Goal: Task Accomplishment & Management: Use online tool/utility

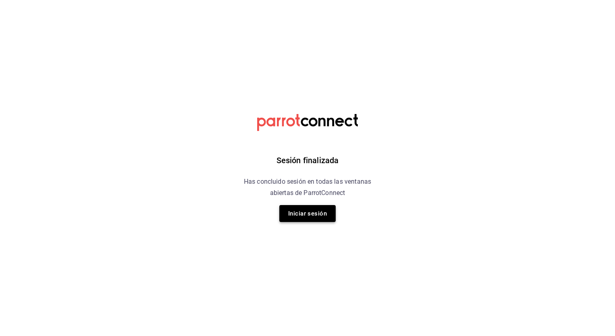
click at [314, 217] on button "Iniciar sesión" at bounding box center [307, 213] width 56 height 17
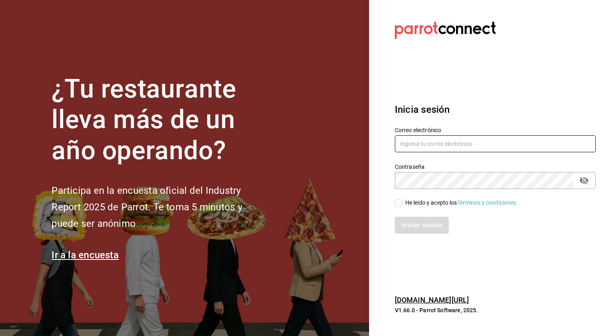
type input "[PERSON_NAME][EMAIL_ADDRESS][PERSON_NAME][DOMAIN_NAME]"
click at [402, 210] on div "Iniciar sesión" at bounding box center [490, 220] width 210 height 27
click at [402, 204] on span "He leído y acepto los Términos y condiciones." at bounding box center [460, 202] width 116 height 8
click at [402, 204] on input "He leído y acepto los Términos y condiciones." at bounding box center [398, 202] width 7 height 7
checkbox input "true"
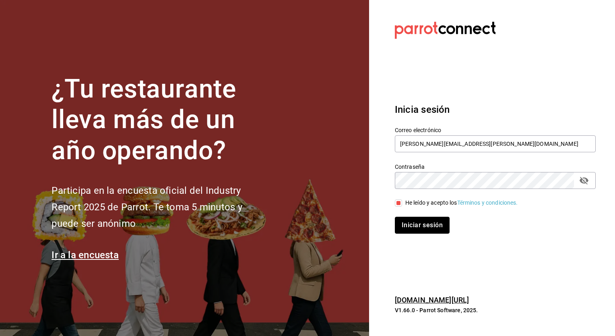
click at [412, 226] on button "Iniciar sesión" at bounding box center [422, 225] width 55 height 17
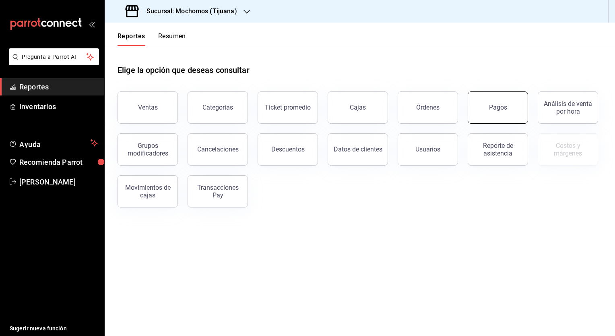
click at [480, 115] on button "Pagos" at bounding box center [498, 107] width 60 height 32
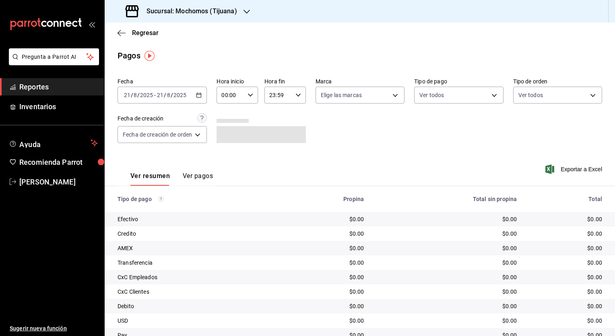
click at [212, 15] on h3 "Sucursal: Mochomos (Tijuana)" at bounding box center [188, 11] width 97 height 10
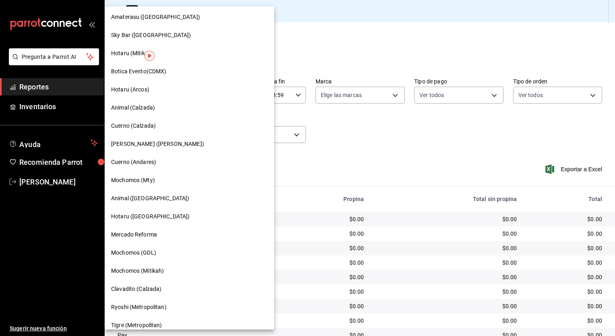
scroll to position [309, 0]
click at [166, 182] on div "Mochomos (Mty)" at bounding box center [189, 180] width 157 height 8
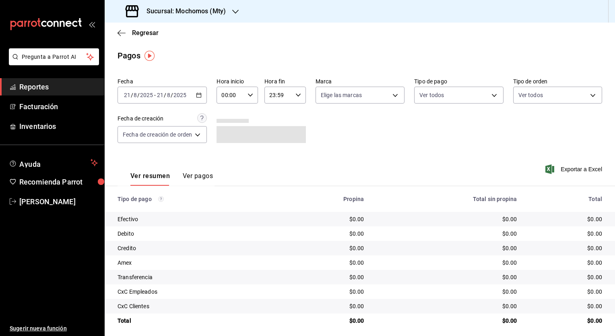
click at [200, 94] on \(Stroke\) "button" at bounding box center [199, 94] width 4 height 0
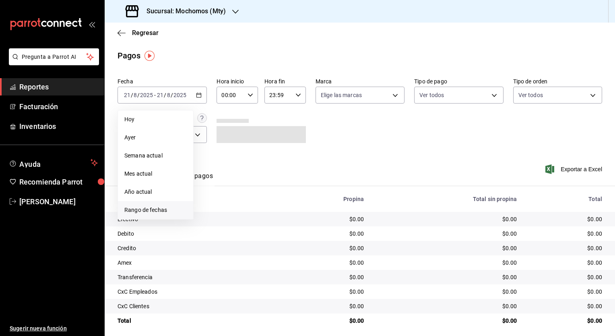
click at [139, 210] on span "Rango de fechas" at bounding box center [155, 210] width 62 height 8
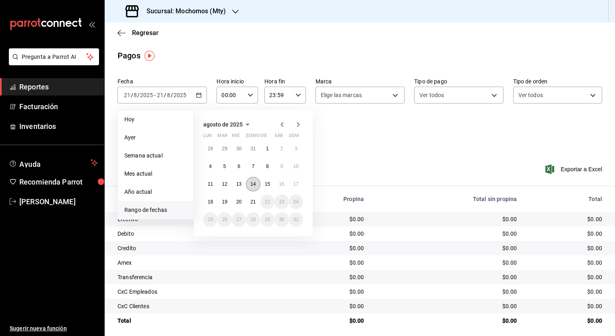
click at [253, 181] on abbr "14" at bounding box center [252, 184] width 5 height 6
click at [268, 181] on abbr "15" at bounding box center [267, 184] width 5 height 6
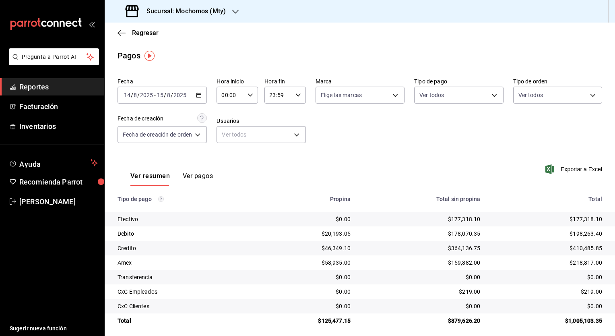
click at [251, 97] on icon "button" at bounding box center [251, 95] width 6 height 6
click at [233, 139] on button "05" at bounding box center [227, 132] width 17 height 16
type input "05:00"
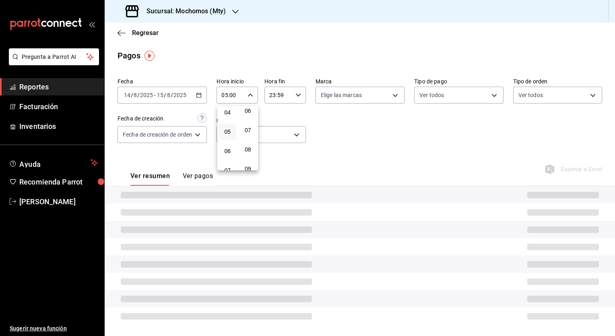
click at [300, 97] on div at bounding box center [307, 168] width 615 height 336
click at [299, 96] on icon "button" at bounding box center [298, 95] width 6 height 6
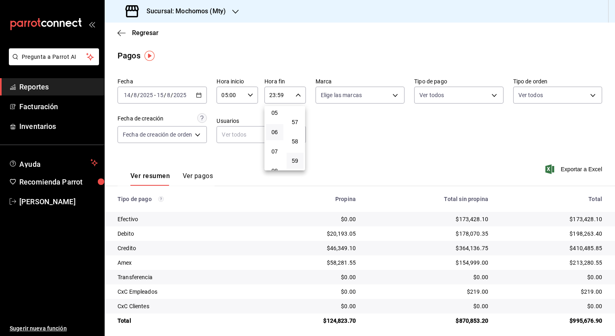
scroll to position [80, 0]
click at [273, 129] on button "05" at bounding box center [274, 132] width 17 height 16
click at [291, 118] on span "00" at bounding box center [295, 115] width 8 height 6
type input "05:00"
click at [347, 141] on div at bounding box center [307, 168] width 615 height 336
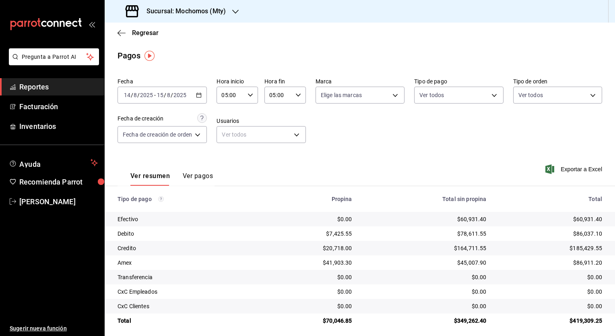
click at [199, 95] on icon "button" at bounding box center [199, 95] width 6 height 6
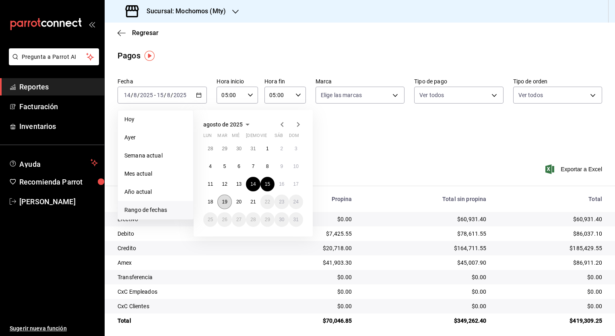
click at [229, 201] on button "19" at bounding box center [224, 201] width 14 height 14
click at [237, 200] on abbr "20" at bounding box center [238, 202] width 5 height 6
type input "00:00"
type input "23:59"
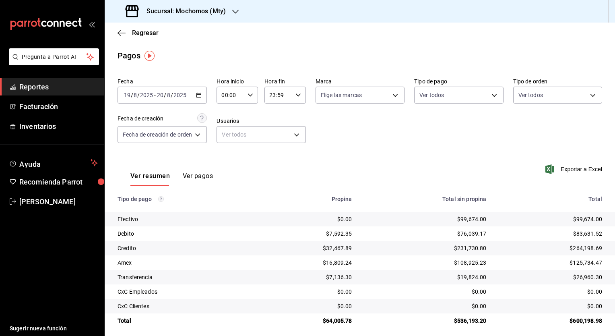
click at [251, 97] on icon "button" at bounding box center [251, 95] width 6 height 6
click at [232, 133] on button "03" at bounding box center [227, 133] width 17 height 16
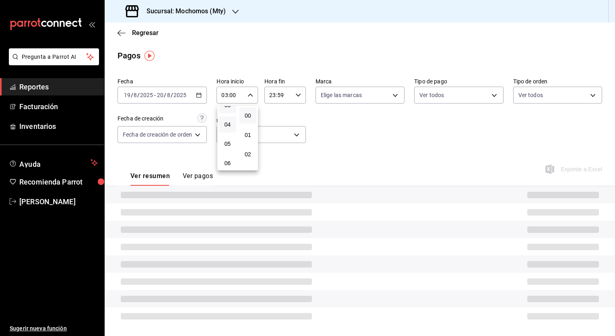
scroll to position [80, 0]
click at [232, 140] on button "05" at bounding box center [227, 132] width 17 height 16
type input "05:00"
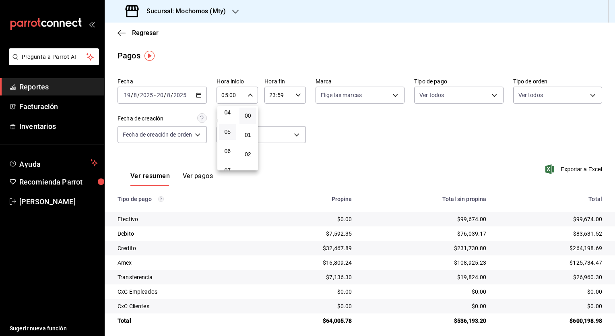
click at [299, 94] on div at bounding box center [307, 168] width 615 height 336
click at [297, 94] on icon "button" at bounding box center [298, 95] width 6 height 6
click at [275, 130] on span "05" at bounding box center [275, 127] width 8 height 6
click at [293, 119] on span "00" at bounding box center [295, 115] width 8 height 6
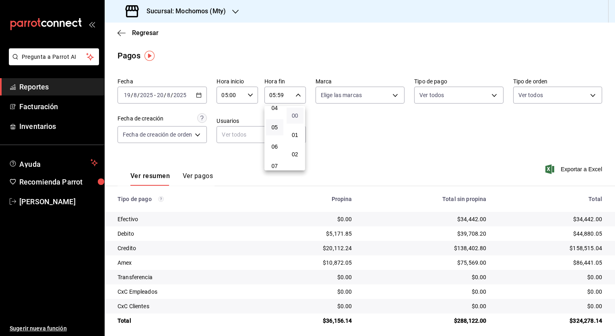
type input "05:00"
click at [361, 160] on div at bounding box center [307, 168] width 615 height 336
click at [208, 17] on div "Sucursal: Mochomos (Mty)" at bounding box center [176, 11] width 131 height 23
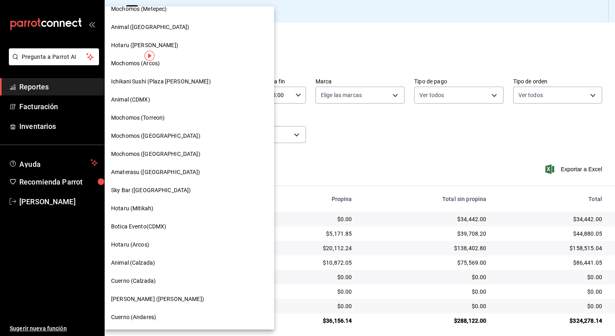
scroll to position [161, 0]
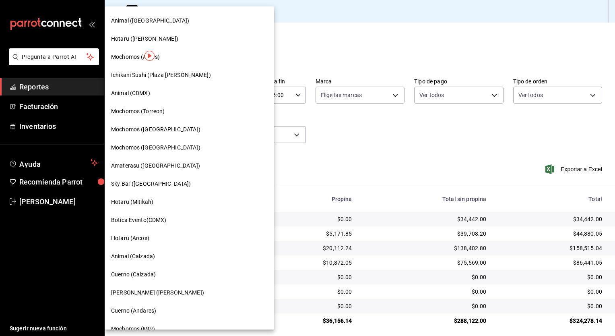
click at [182, 165] on div "Amaterasu (Metropolitan)" at bounding box center [189, 165] width 157 height 8
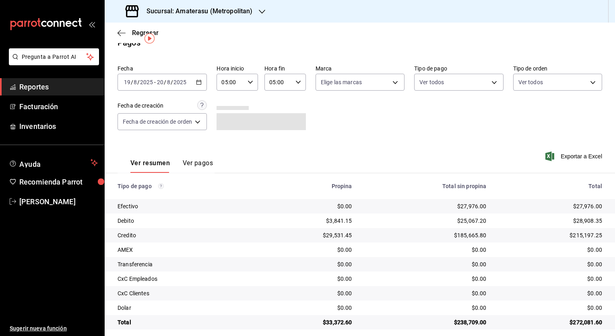
scroll to position [19, 0]
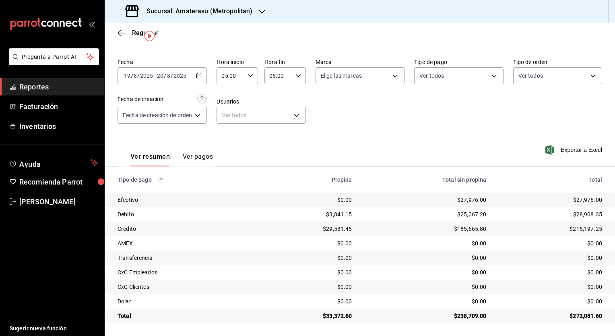
click at [217, 13] on h3 "Sucursal: Amaterasu (Metropolitan)" at bounding box center [196, 11] width 112 height 10
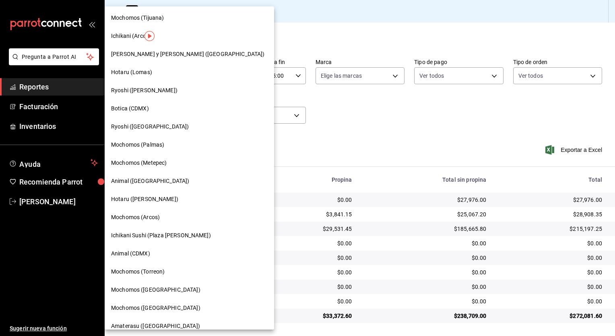
scroll to position [0, 0]
click at [154, 157] on div "Mochomos (Metepec)" at bounding box center [189, 164] width 169 height 18
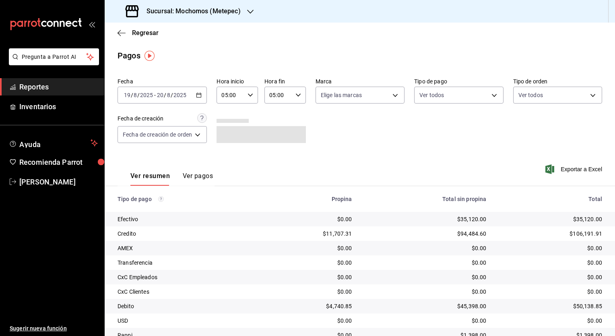
click at [195, 88] on div "2025-08-19 19 / 8 / 2025 - 2025-08-20 20 / 8 / 2025" at bounding box center [162, 95] width 89 height 17
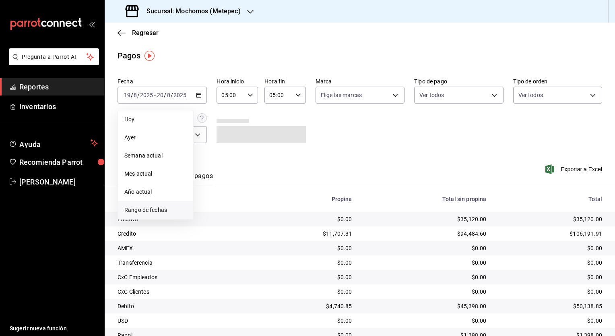
click at [163, 207] on span "Rango de fechas" at bounding box center [155, 210] width 62 height 8
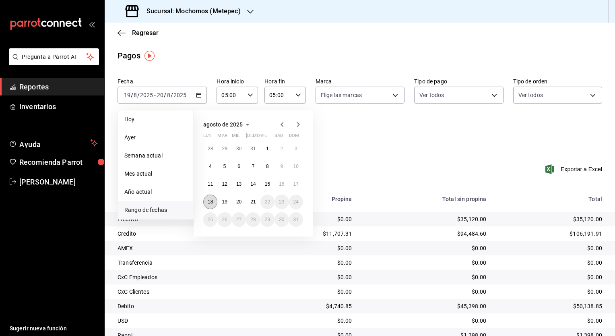
click at [211, 198] on button "18" at bounding box center [210, 201] width 14 height 14
click at [220, 200] on button "19" at bounding box center [224, 201] width 14 height 14
type input "00:00"
type input "23:59"
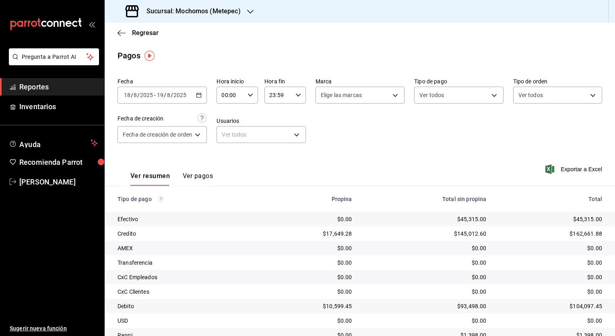
click at [255, 97] on div "00:00 Hora inicio" at bounding box center [237, 95] width 41 height 17
click at [230, 138] on button "05" at bounding box center [227, 132] width 17 height 16
type input "05:00"
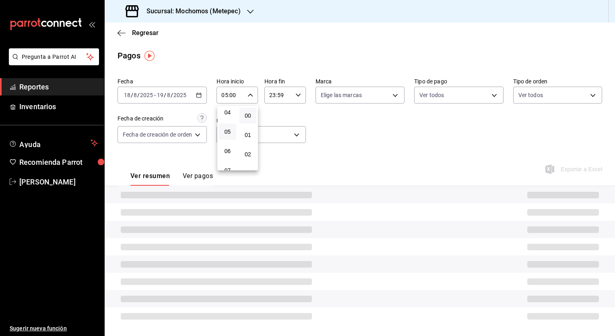
click at [300, 99] on div at bounding box center [307, 168] width 615 height 336
click at [300, 99] on div "23:59 Hora fin" at bounding box center [284, 95] width 41 height 17
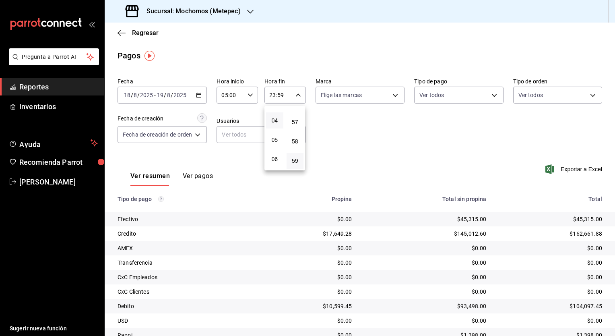
scroll to position [85, 0]
click at [278, 131] on button "05" at bounding box center [274, 127] width 17 height 16
click at [293, 118] on span "00" at bounding box center [295, 115] width 8 height 6
type input "05:00"
click at [381, 153] on div at bounding box center [307, 168] width 615 height 336
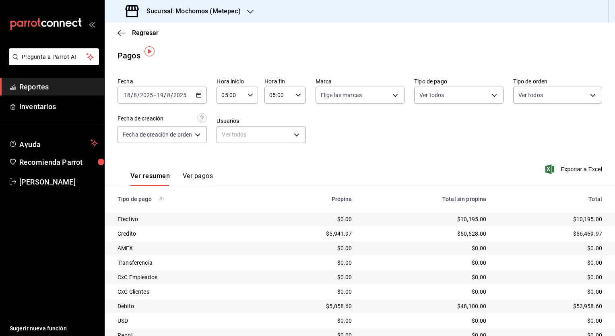
scroll to position [34, 0]
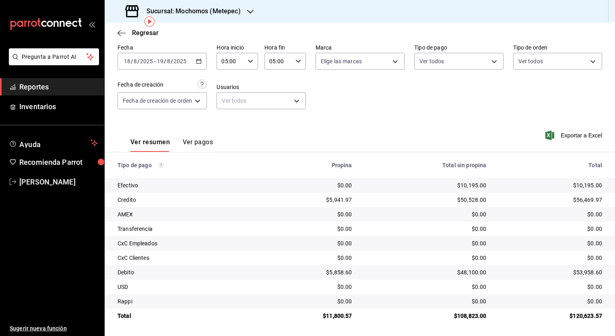
click at [236, 17] on div "Sucursal: Mochomos (Metepec)" at bounding box center [184, 11] width 146 height 23
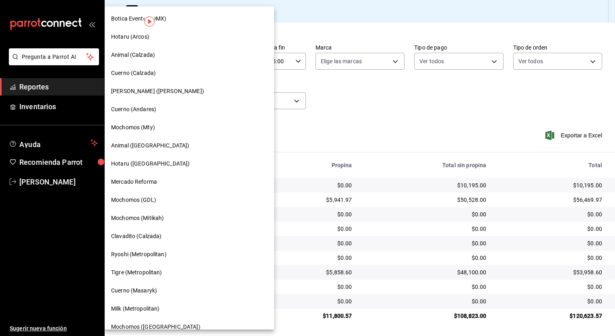
scroll to position [390, 0]
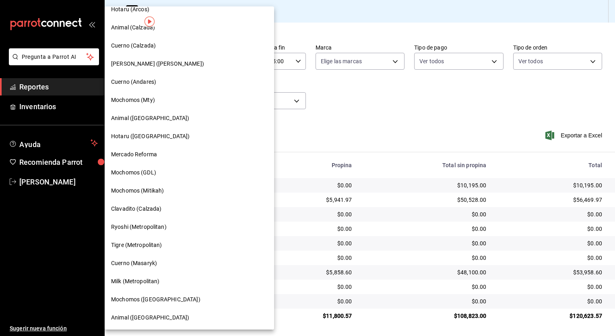
click at [156, 259] on span "Cuerno (Masaryk)" at bounding box center [134, 263] width 46 height 8
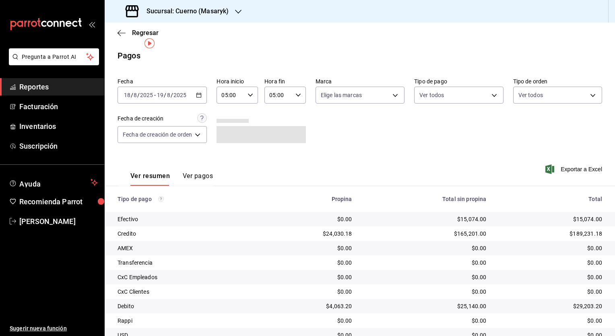
scroll to position [34, 0]
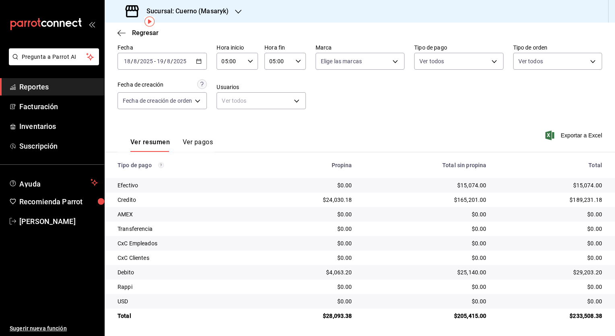
click at [206, 65] on div "2025-08-18 18 / 8 / 2025 - 2025-08-19 19 / 8 / 2025" at bounding box center [162, 61] width 89 height 17
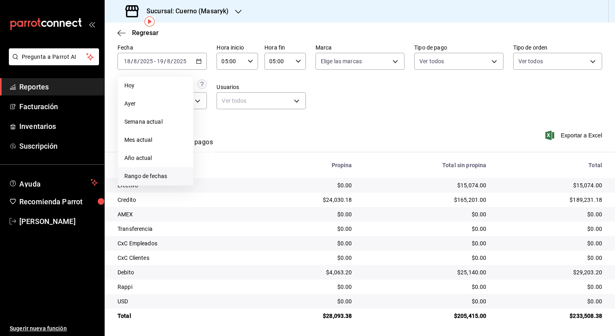
click at [157, 173] on span "Rango de fechas" at bounding box center [155, 176] width 62 height 8
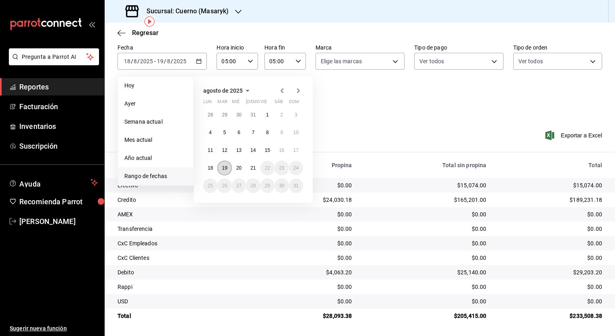
click at [224, 170] on button "19" at bounding box center [224, 168] width 14 height 14
click at [233, 167] on button "20" at bounding box center [239, 168] width 14 height 14
type input "00:00"
type input "23:59"
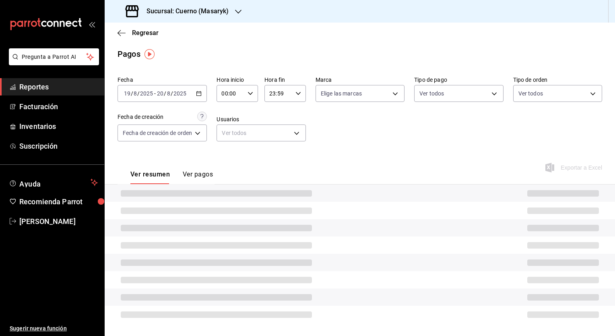
scroll to position [34, 0]
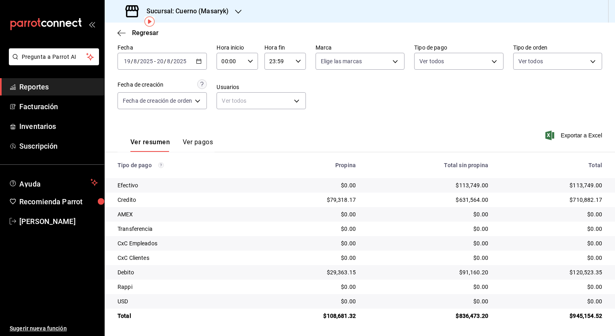
click at [251, 67] on div "00:00 Hora inicio" at bounding box center [237, 61] width 41 height 17
click at [231, 103] on button "05" at bounding box center [227, 97] width 17 height 16
type input "05:00"
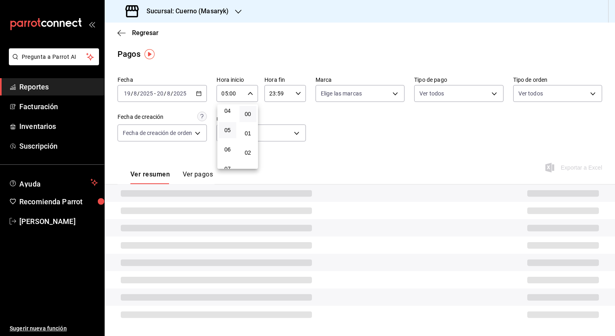
click at [295, 95] on div at bounding box center [307, 168] width 615 height 336
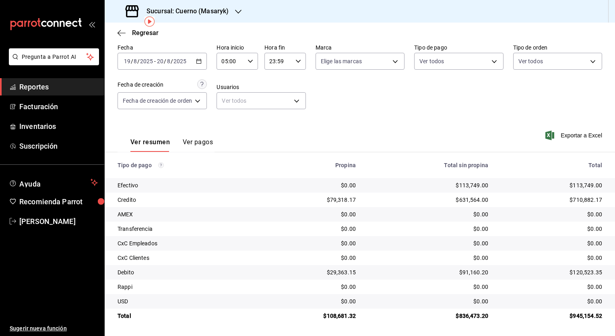
click at [293, 60] on div "23:59 Hora fin" at bounding box center [284, 61] width 41 height 17
click at [277, 99] on button "05" at bounding box center [274, 93] width 17 height 16
click at [297, 116] on span "00" at bounding box center [295, 114] width 8 height 6
type input "05:00"
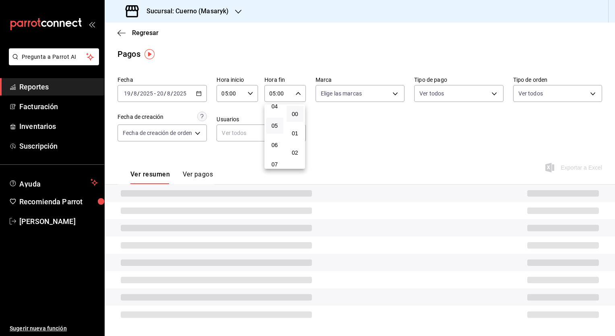
scroll to position [34, 0]
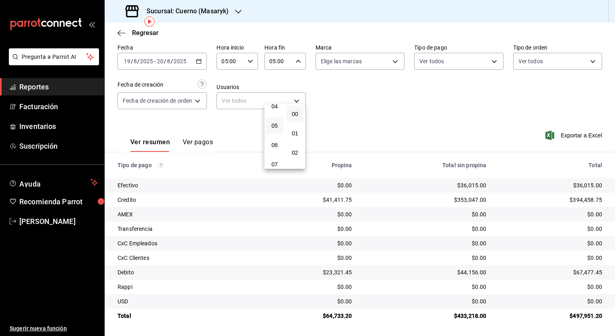
click at [359, 124] on div at bounding box center [307, 168] width 615 height 336
click at [202, 14] on h3 "Sucursal: Cuerno (Masaryk)" at bounding box center [184, 11] width 89 height 10
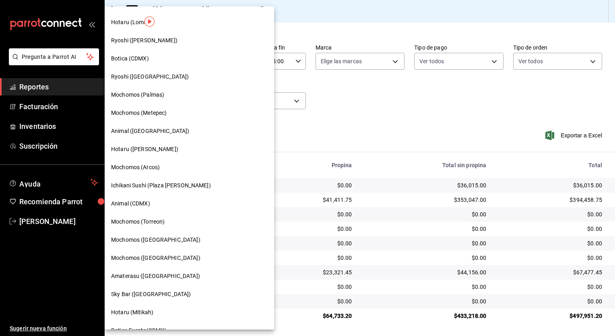
scroll to position [0, 0]
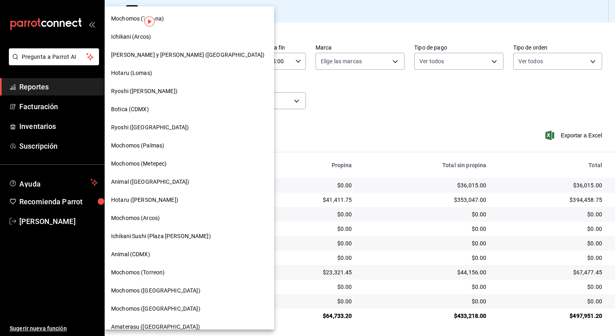
click at [157, 75] on div "Hotaru (Lomas)" at bounding box center [189, 73] width 157 height 8
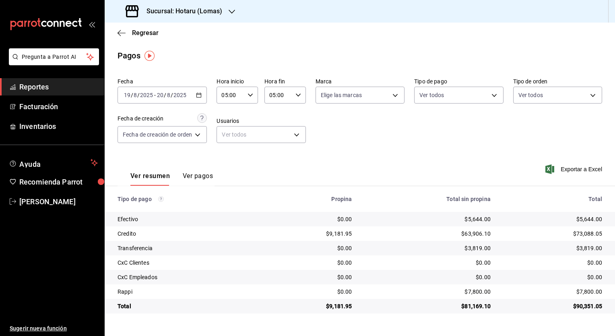
click at [199, 94] on icon "button" at bounding box center [199, 95] width 6 height 6
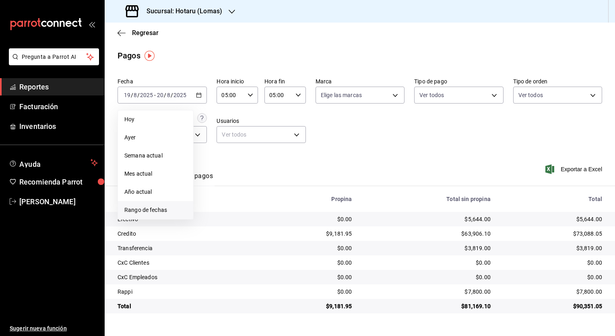
click at [152, 213] on span "Rango de fechas" at bounding box center [155, 210] width 62 height 8
click at [266, 184] on abbr "15" at bounding box center [267, 184] width 5 height 6
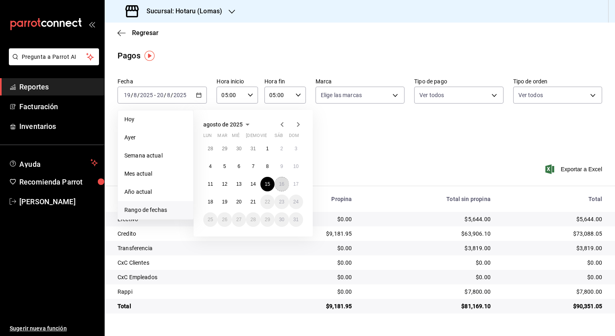
click at [278, 184] on button "16" at bounding box center [281, 184] width 14 height 14
type input "00:00"
type input "23:59"
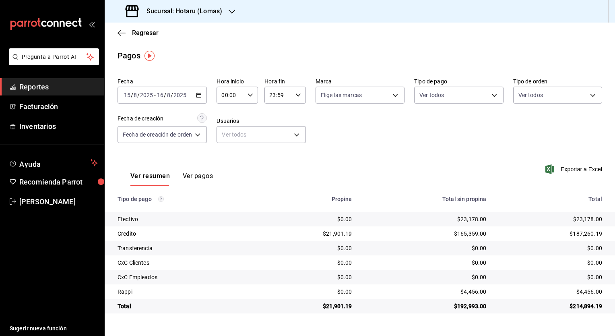
click at [250, 94] on icon "button" at bounding box center [251, 95] width 6 height 6
click at [229, 133] on span "05" at bounding box center [228, 131] width 8 height 6
type input "05:00"
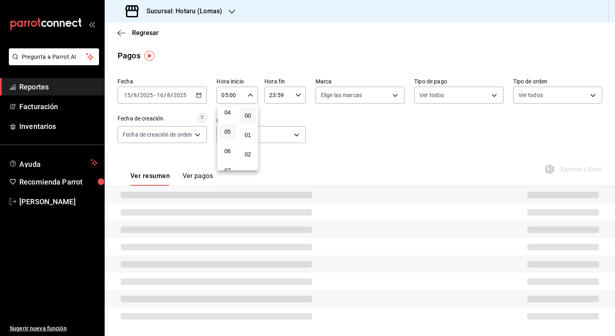
click at [298, 95] on div at bounding box center [307, 168] width 615 height 336
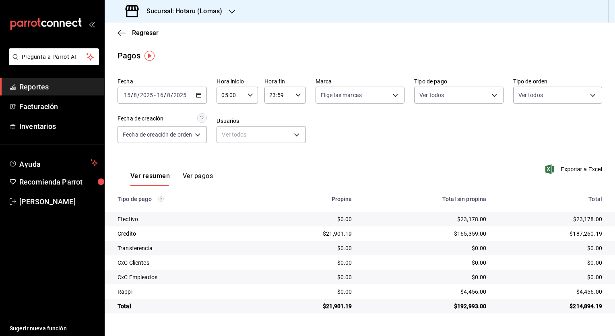
click at [298, 96] on icon "button" at bounding box center [298, 95] width 6 height 6
click at [276, 130] on span "05" at bounding box center [276, 127] width 8 height 6
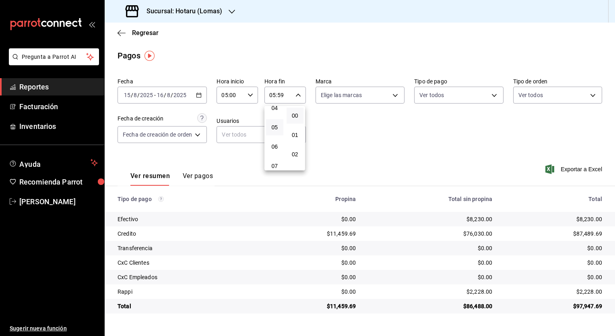
click at [301, 121] on button "00" at bounding box center [295, 115] width 17 height 16
type input "05:00"
click at [202, 98] on div at bounding box center [307, 168] width 615 height 336
click at [202, 98] on div "2025-08-15 15 / 8 / 2025 - 2025-08-16 16 / 8 / 2025" at bounding box center [162, 95] width 89 height 17
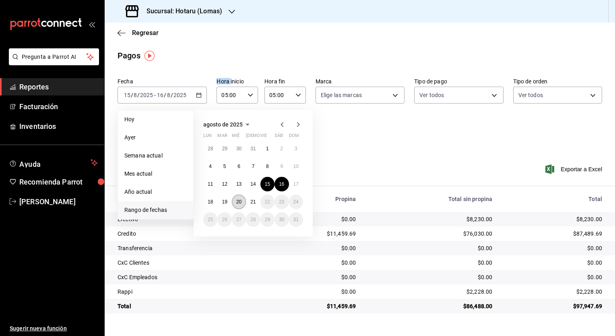
click at [237, 201] on abbr "20" at bounding box center [238, 202] width 5 height 6
click at [251, 200] on abbr "21" at bounding box center [252, 202] width 5 height 6
type input "00:00"
type input "23:59"
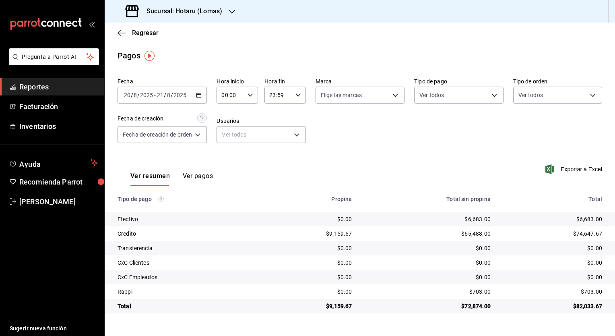
click at [254, 99] on div "00:00 Hora inicio" at bounding box center [237, 95] width 41 height 17
click at [228, 140] on button "05" at bounding box center [227, 132] width 17 height 16
type input "05:00"
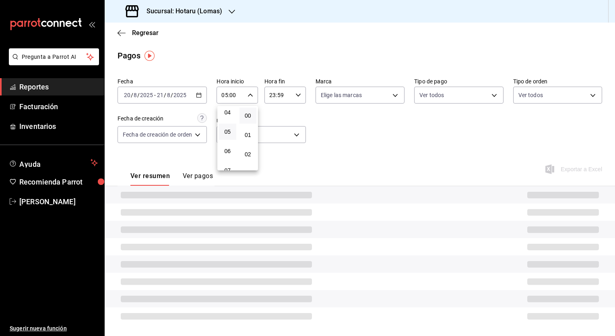
click at [300, 100] on div at bounding box center [307, 168] width 615 height 336
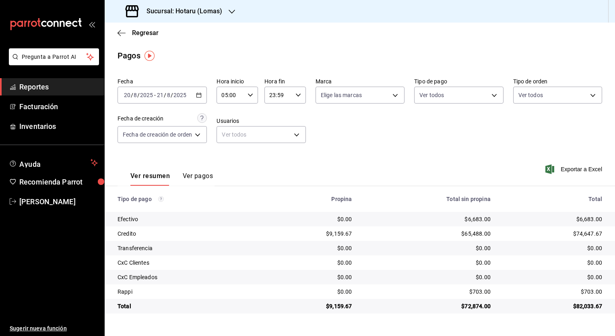
click at [299, 101] on div "23:59 Hora fin" at bounding box center [284, 95] width 41 height 17
click at [282, 163] on button "05" at bounding box center [275, 167] width 17 height 16
drag, startPoint x: 296, startPoint y: 118, endPoint x: 301, endPoint y: 122, distance: 5.8
click at [296, 118] on span "00" at bounding box center [295, 115] width 8 height 6
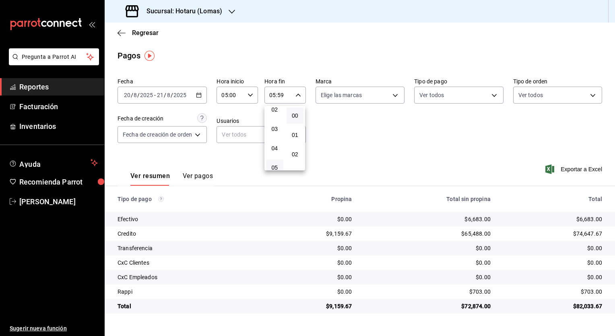
type input "05:00"
click at [223, 18] on div at bounding box center [307, 168] width 615 height 336
click at [222, 19] on div "Sucursal: Hotaru (Lomas)" at bounding box center [174, 11] width 127 height 23
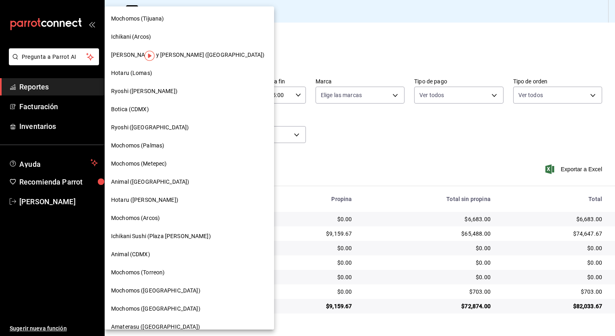
click at [177, 109] on div "Botica (CDMX)" at bounding box center [189, 109] width 157 height 8
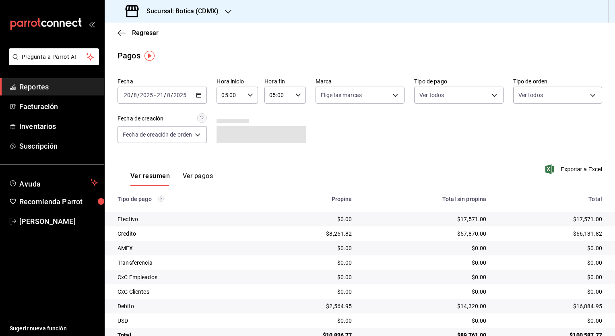
click at [203, 95] on div "2025-08-20 20 / 8 / 2025 - 2025-08-21 21 / 8 / 2025" at bounding box center [162, 95] width 89 height 17
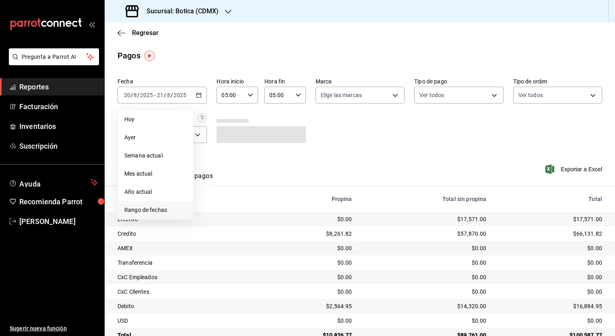
click at [163, 210] on span "Rango de fechas" at bounding box center [155, 210] width 62 height 8
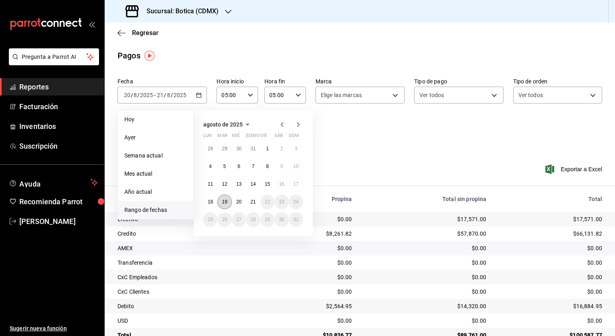
click at [221, 200] on button "19" at bounding box center [224, 201] width 14 height 14
click at [235, 201] on button "20" at bounding box center [239, 201] width 14 height 14
type input "00:00"
type input "23:59"
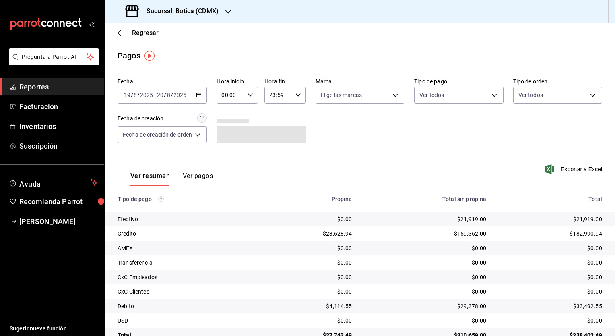
click at [246, 96] on div "00:00 Hora inicio" at bounding box center [237, 95] width 41 height 17
click at [229, 130] on span "05" at bounding box center [228, 131] width 8 height 6
type input "05:00"
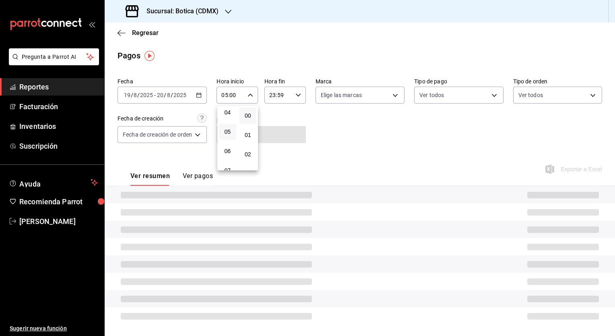
click at [297, 95] on div at bounding box center [307, 168] width 615 height 336
click at [297, 95] on icon "button" at bounding box center [298, 95] width 6 height 6
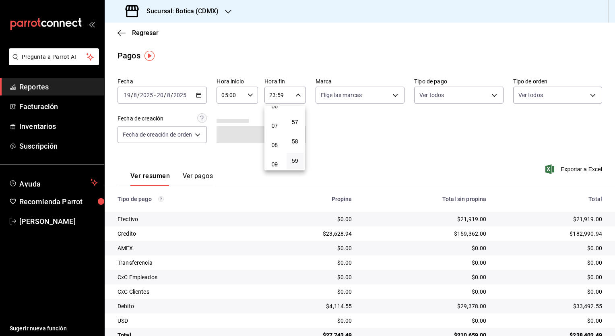
scroll to position [85, 0]
click at [278, 130] on button "05" at bounding box center [274, 127] width 17 height 16
click at [291, 119] on button "00" at bounding box center [295, 115] width 17 height 16
type input "05:00"
click at [398, 169] on div at bounding box center [307, 168] width 615 height 336
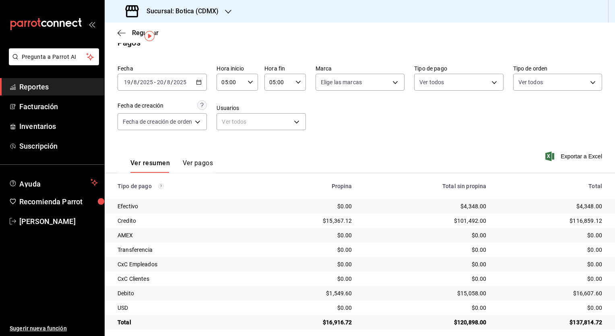
scroll to position [19, 0]
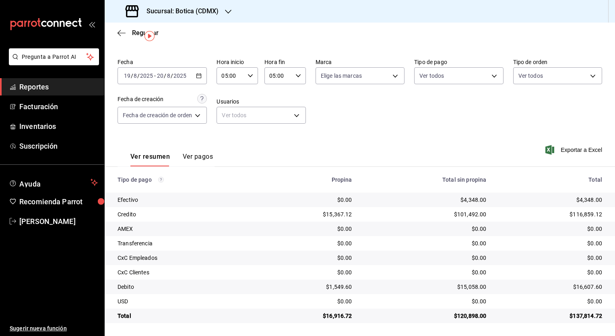
click at [212, 10] on h3 "Sucursal: Botica (CDMX)" at bounding box center [179, 11] width 78 height 10
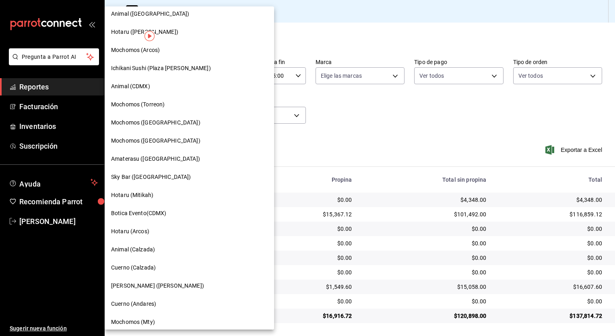
scroll to position [148, 0]
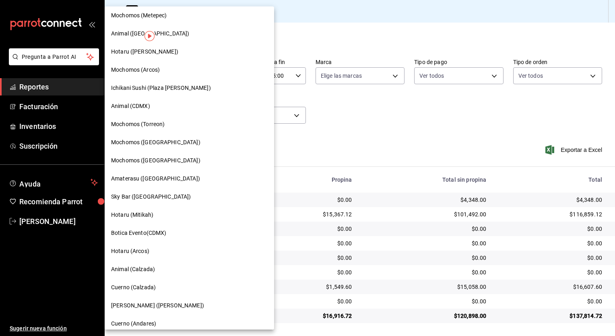
click at [163, 104] on div "Animal (CDMX)" at bounding box center [189, 106] width 157 height 8
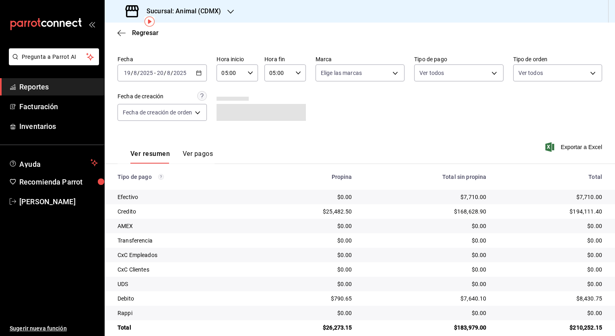
scroll to position [34, 0]
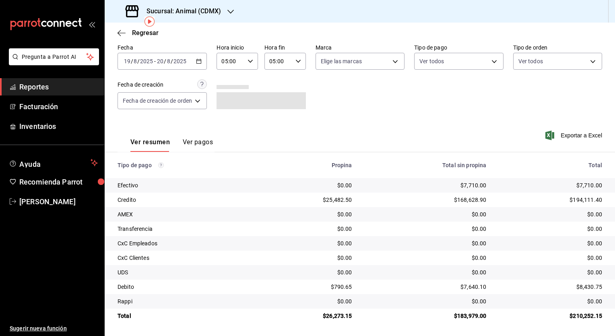
click at [204, 62] on div "2025-08-19 19 / 8 / 2025 - 2025-08-20 20 / 8 / 2025" at bounding box center [162, 61] width 89 height 17
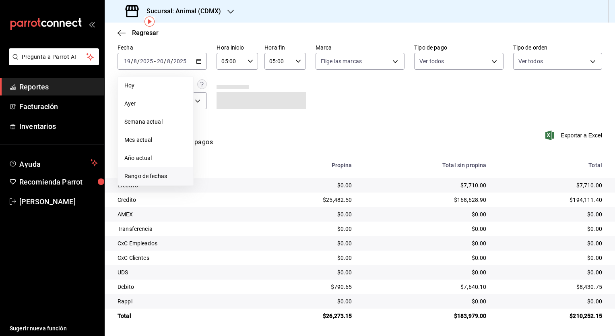
click at [167, 172] on span "Rango de fechas" at bounding box center [155, 176] width 62 height 8
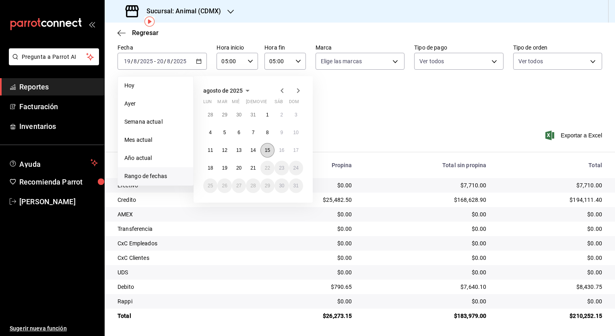
click at [266, 147] on abbr "15" at bounding box center [267, 150] width 5 height 6
click at [277, 148] on button "16" at bounding box center [281, 150] width 14 height 14
type input "00:00"
type input "23:59"
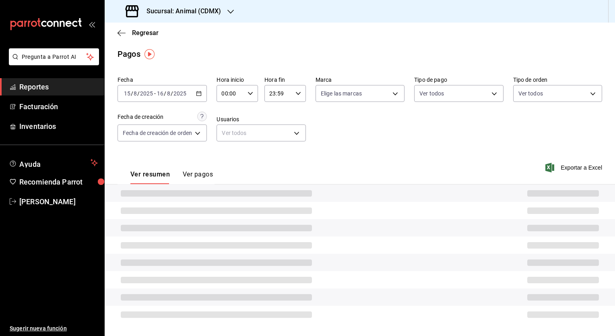
scroll to position [2, 0]
click at [250, 90] on div "00:00 Hora inicio" at bounding box center [237, 93] width 41 height 17
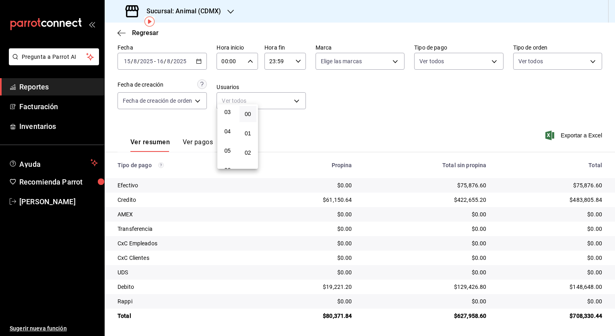
scroll to position [80, 0]
click at [228, 133] on span "05" at bounding box center [228, 130] width 8 height 6
type input "05:00"
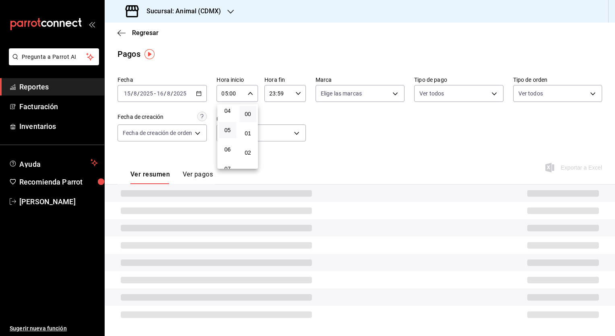
click at [296, 93] on div at bounding box center [307, 168] width 615 height 336
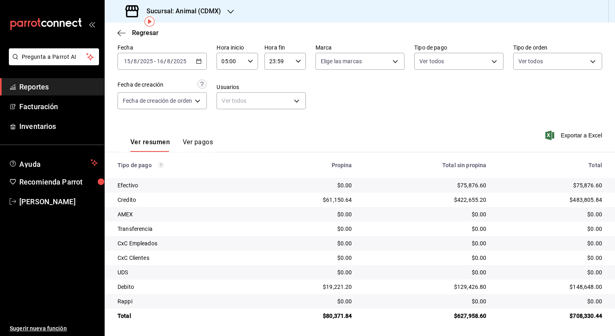
click at [295, 68] on div "23:59 Hora fin" at bounding box center [284, 61] width 41 height 17
click at [274, 129] on button "05" at bounding box center [274, 133] width 17 height 16
click at [293, 118] on button "00" at bounding box center [295, 114] width 17 height 16
type input "05:00"
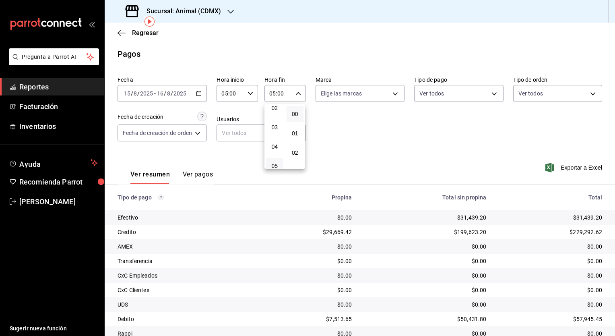
scroll to position [34, 0]
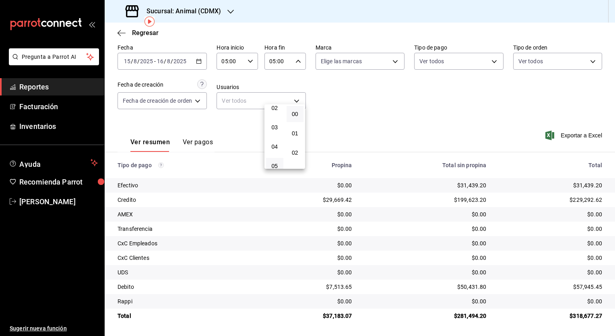
click at [372, 138] on div at bounding box center [307, 168] width 615 height 336
click at [197, 60] on \(Stroke\) "button" at bounding box center [198, 61] width 5 height 4
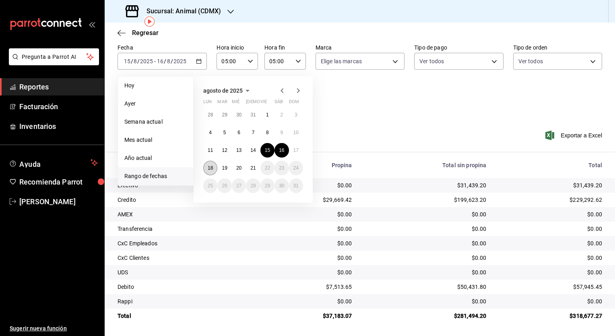
click at [209, 167] on abbr "18" at bounding box center [210, 168] width 5 height 6
click at [227, 169] on abbr "19" at bounding box center [224, 168] width 5 height 6
type input "00:00"
type input "23:59"
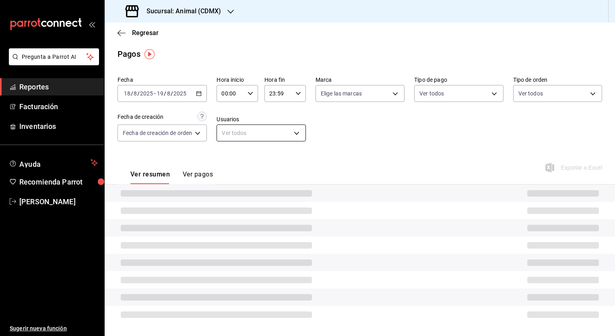
scroll to position [34, 0]
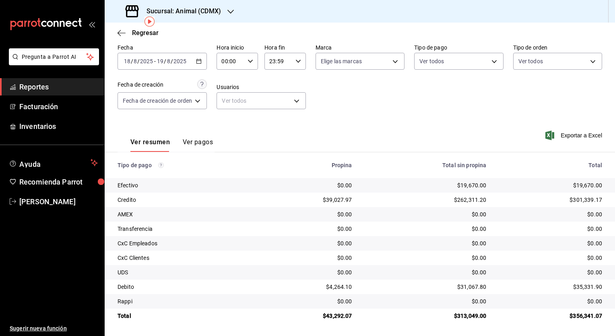
click at [250, 67] on div "00:00 Hora inicio" at bounding box center [237, 61] width 41 height 17
click at [228, 103] on button "05" at bounding box center [227, 97] width 17 height 16
type input "05:00"
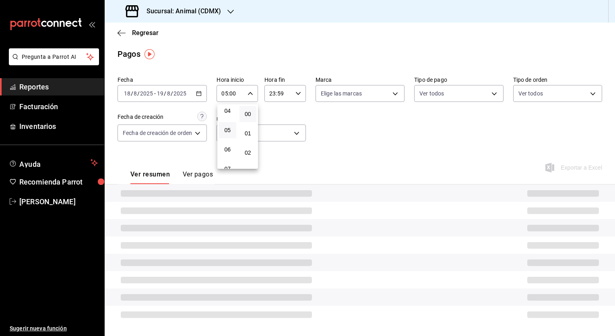
click at [303, 93] on div at bounding box center [307, 168] width 615 height 336
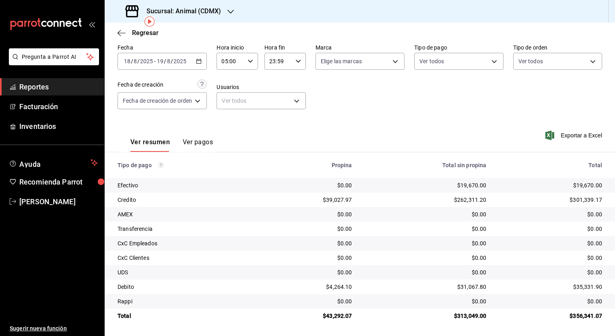
click at [300, 94] on body "Pregunta a Parrot AI Reportes Facturación Inventarios Ayuda Recomienda Parrot S…" at bounding box center [307, 168] width 615 height 336
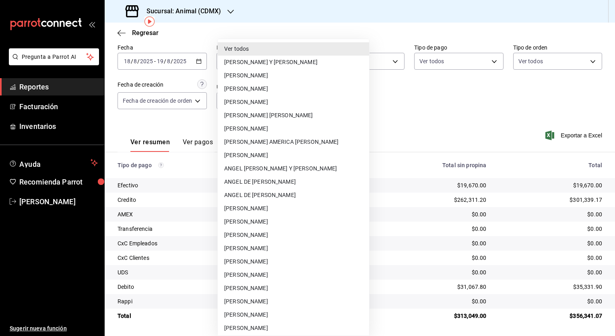
click at [377, 91] on div at bounding box center [307, 168] width 615 height 336
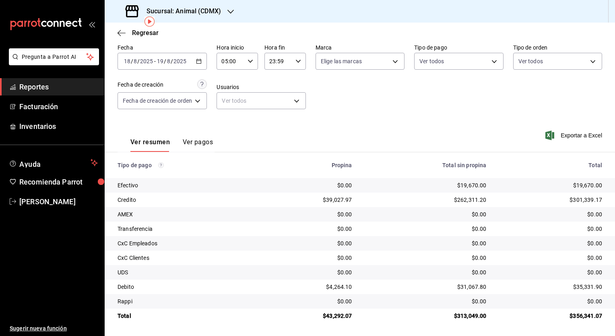
click at [293, 64] on div "23:59 Hora fin" at bounding box center [284, 61] width 41 height 17
click at [275, 128] on button "05" at bounding box center [274, 133] width 17 height 16
click at [299, 116] on button "00" at bounding box center [295, 114] width 17 height 16
type input "05:00"
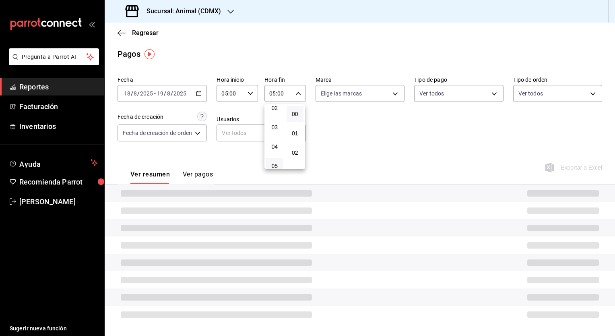
scroll to position [34, 0]
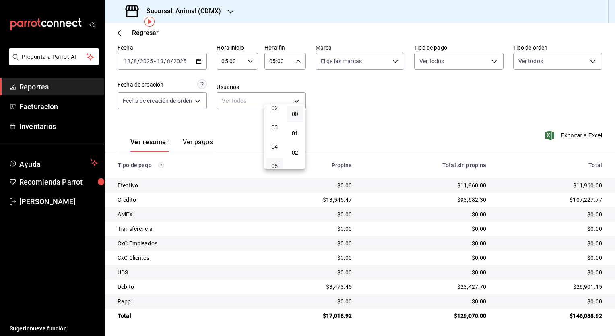
click at [391, 131] on div at bounding box center [307, 168] width 615 height 336
click at [202, 64] on icon "button" at bounding box center [199, 61] width 6 height 6
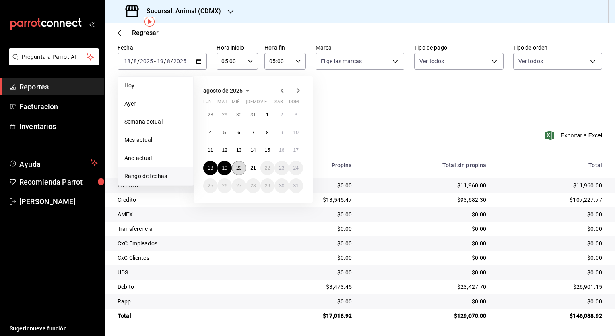
click at [244, 165] on button "20" at bounding box center [239, 168] width 14 height 14
click at [251, 168] on abbr "21" at bounding box center [252, 168] width 5 height 6
type input "00:00"
type input "23:59"
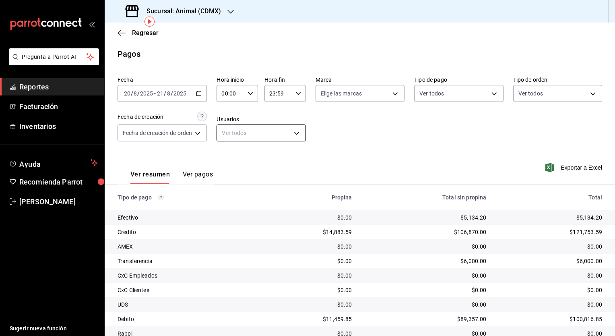
scroll to position [34, 0]
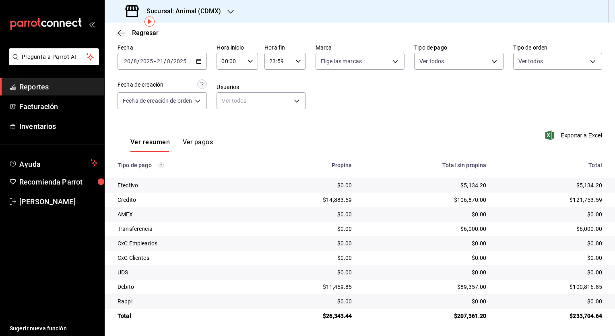
click at [248, 64] on icon "button" at bounding box center [251, 61] width 6 height 6
click at [233, 105] on button "05" at bounding box center [227, 97] width 17 height 16
type input "05:00"
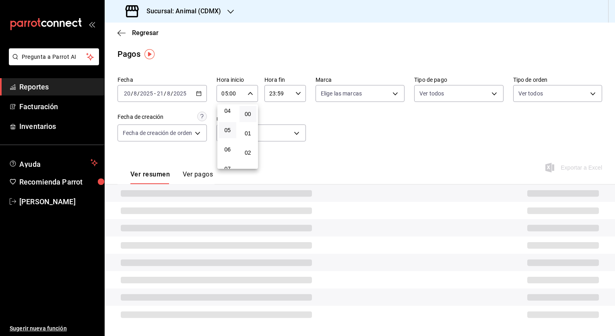
click at [295, 97] on div at bounding box center [307, 168] width 615 height 336
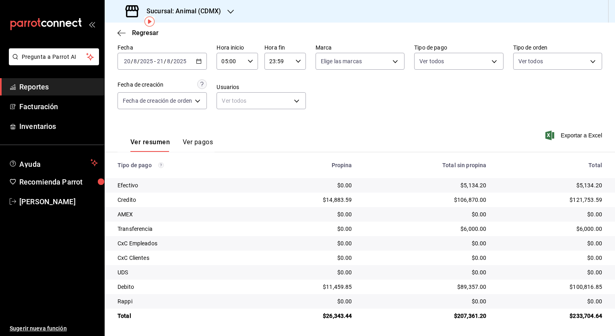
click at [299, 67] on div "23:59 Hora fin" at bounding box center [284, 61] width 41 height 17
click at [275, 105] on button "05" at bounding box center [274, 97] width 17 height 16
click at [295, 122] on button "00" at bounding box center [295, 114] width 17 height 16
type input "05:00"
